Goal: Task Accomplishment & Management: Use online tool/utility

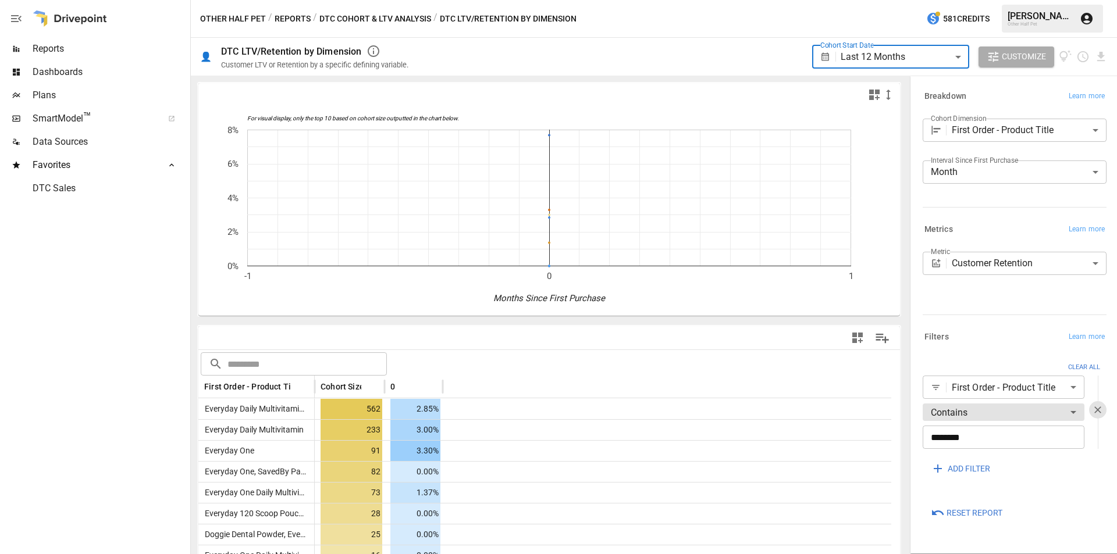
click at [297, 23] on button "Reports" at bounding box center [292, 19] width 36 height 15
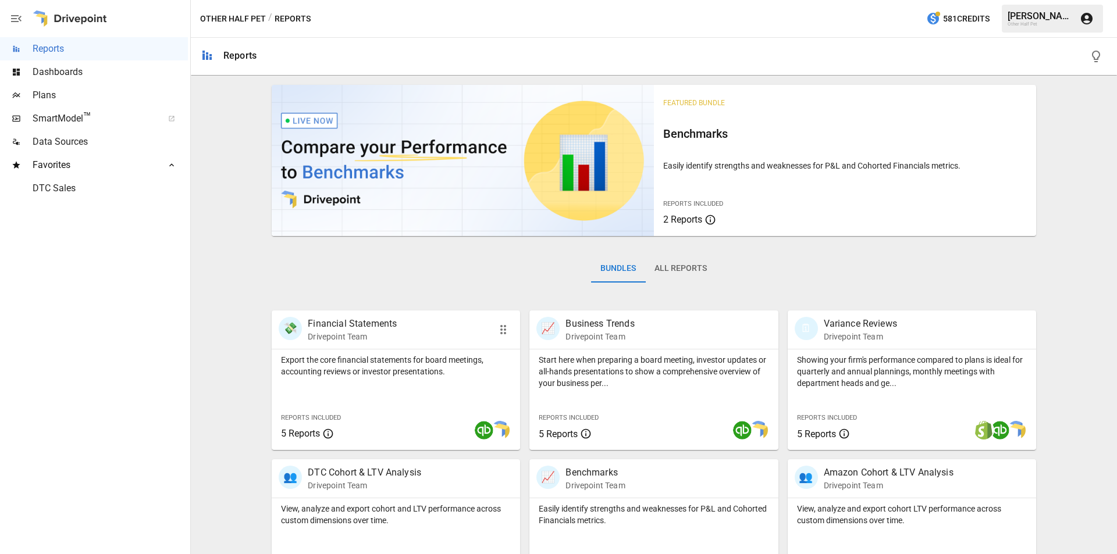
scroll to position [347, 0]
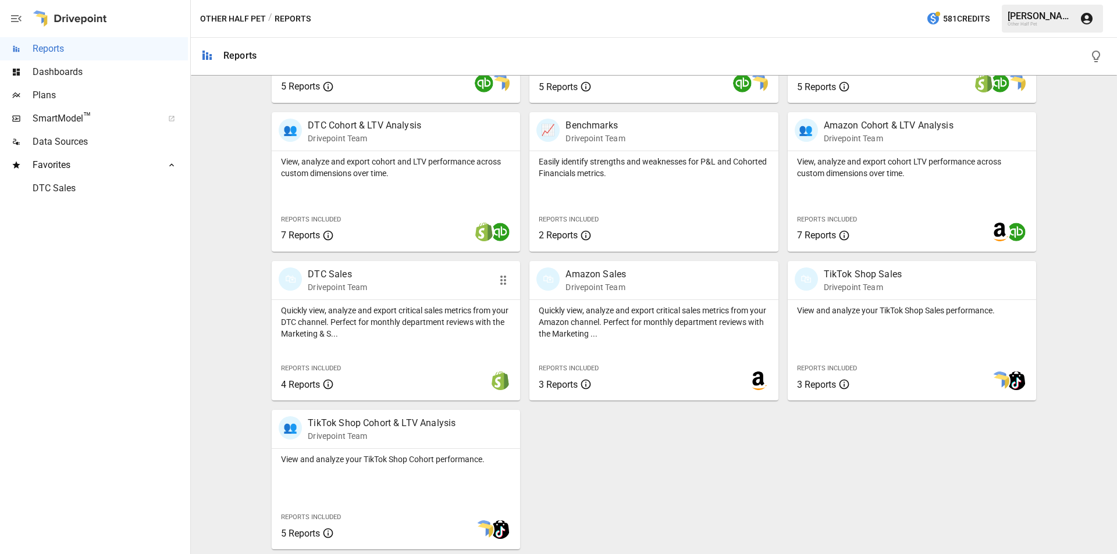
click at [350, 311] on p "Quickly view, analyze and export critical sales metrics from your DTC channel. …" at bounding box center [396, 322] width 230 height 35
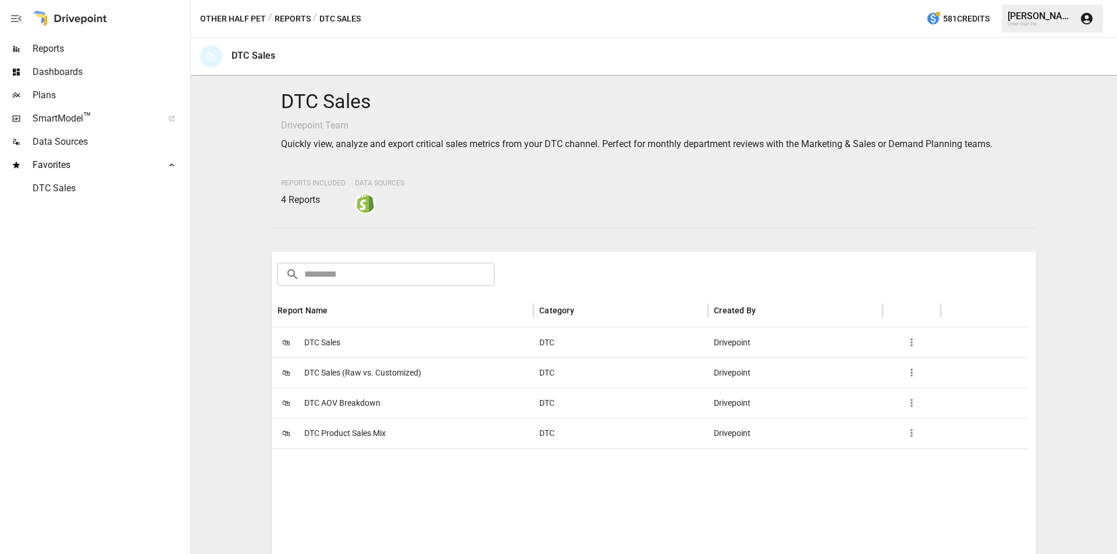
click at [340, 351] on span "DTC Sales" at bounding box center [322, 343] width 36 height 30
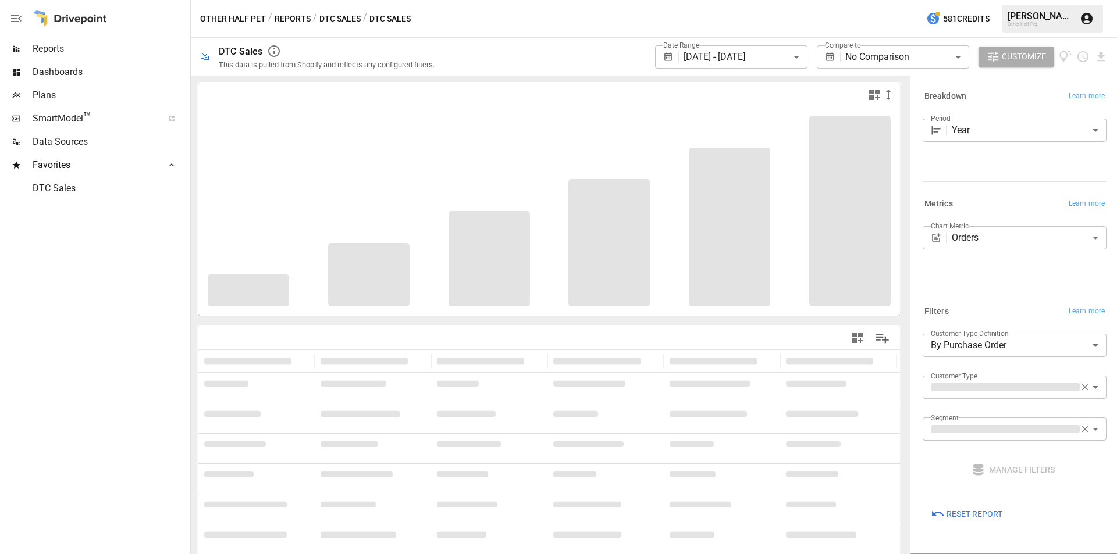
click at [729, 0] on body "**********" at bounding box center [558, 0] width 1117 height 0
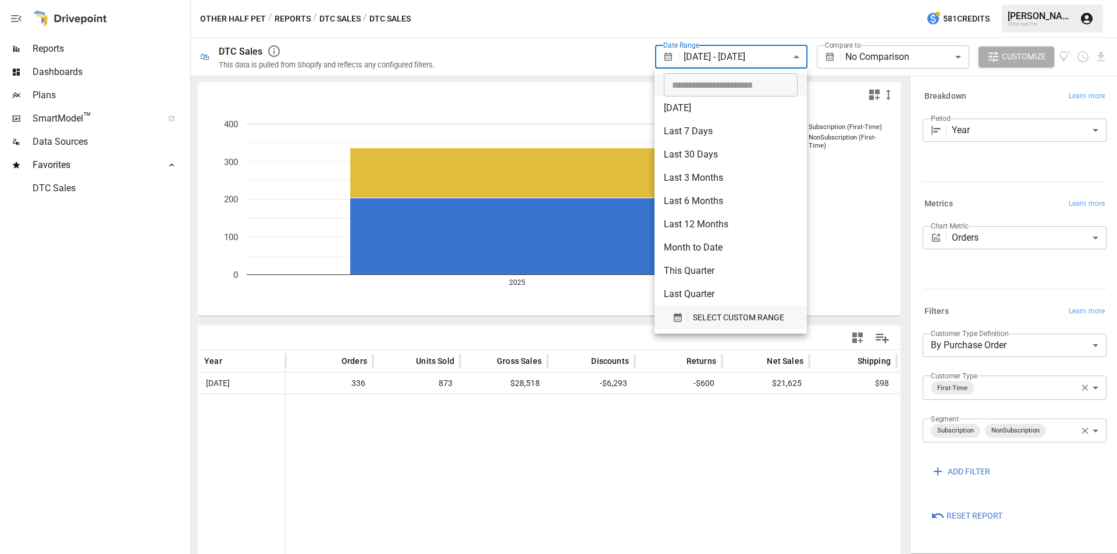
click at [737, 316] on span "SELECT CUSTOM RANGE" at bounding box center [738, 318] width 91 height 15
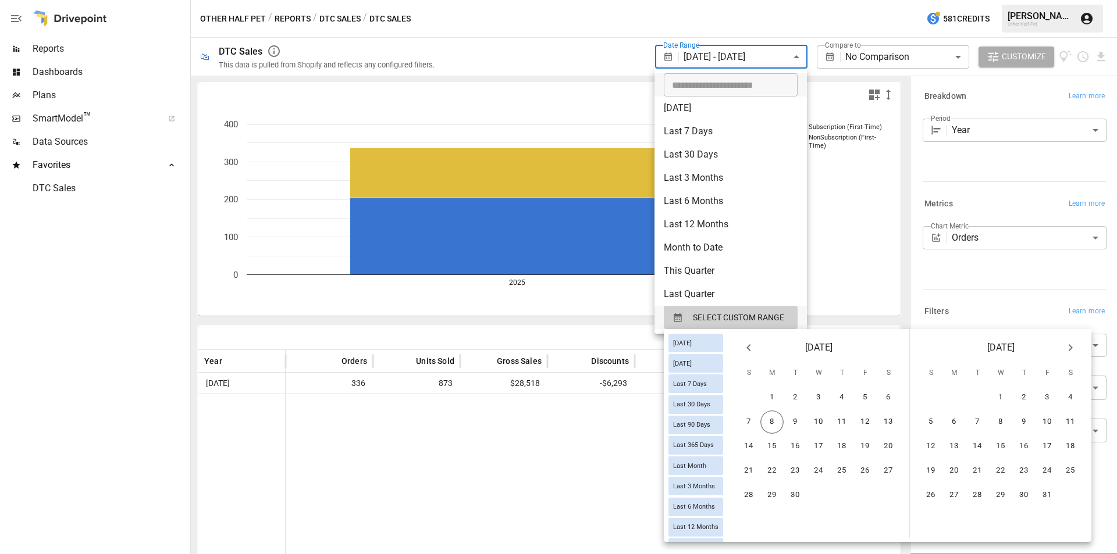
drag, startPoint x: 757, startPoint y: 343, endPoint x: 759, endPoint y: 393, distance: 49.5
click at [755, 343] on icon "Previous month" at bounding box center [748, 348] width 14 height 14
click at [760, 528] on button "31" at bounding box center [748, 519] width 23 height 23
click at [1075, 398] on button "6" at bounding box center [1069, 397] width 23 height 23
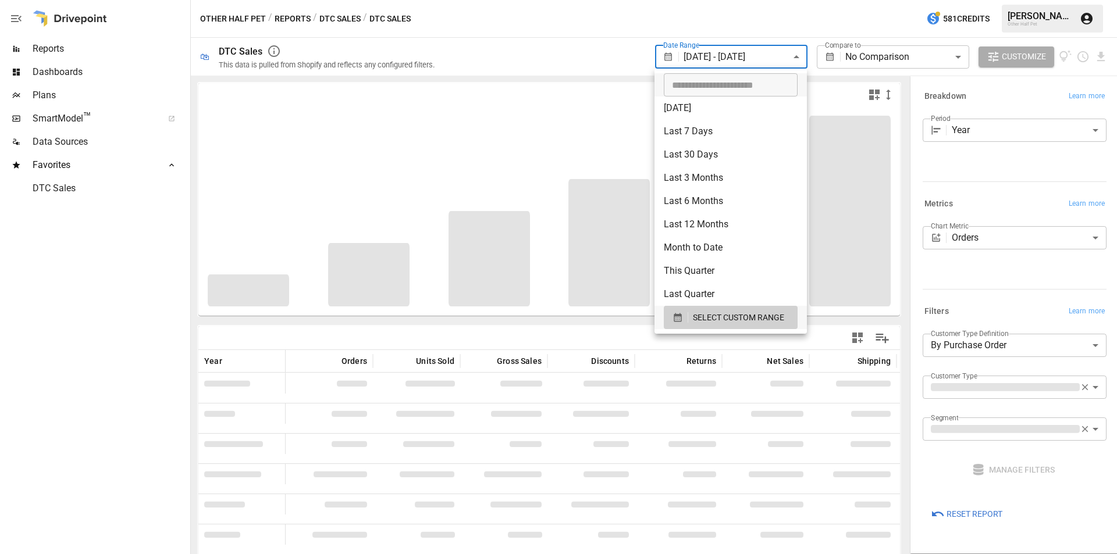
click at [681, 7] on div at bounding box center [558, 277] width 1117 height 554
